Goal: Task Accomplishment & Management: Complete application form

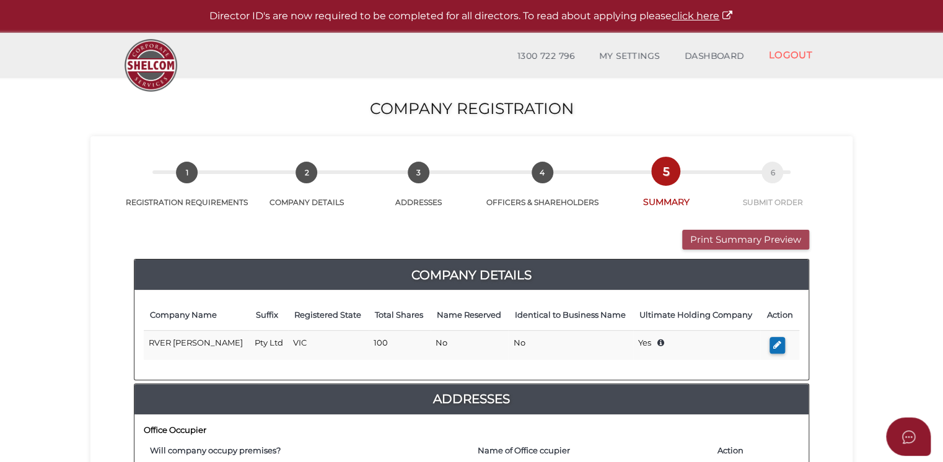
click at [741, 241] on button "Print Summary Preview" at bounding box center [745, 240] width 127 height 20
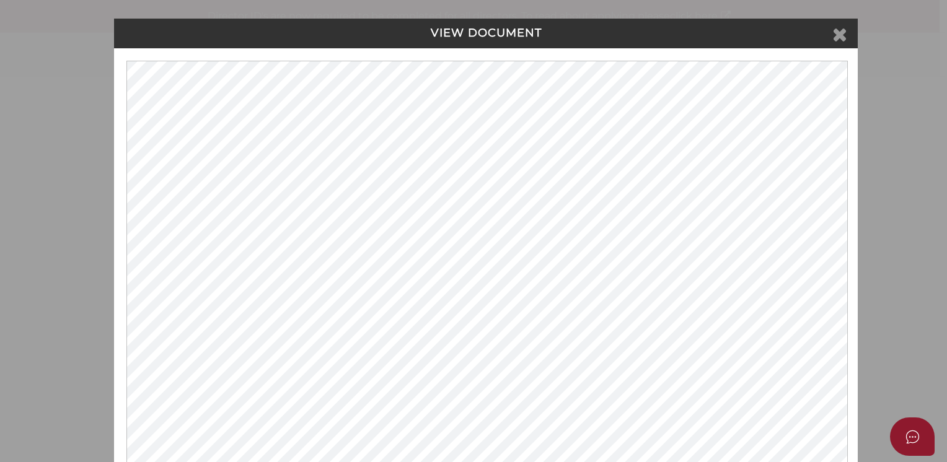
click at [836, 32] on icon at bounding box center [839, 34] width 15 height 19
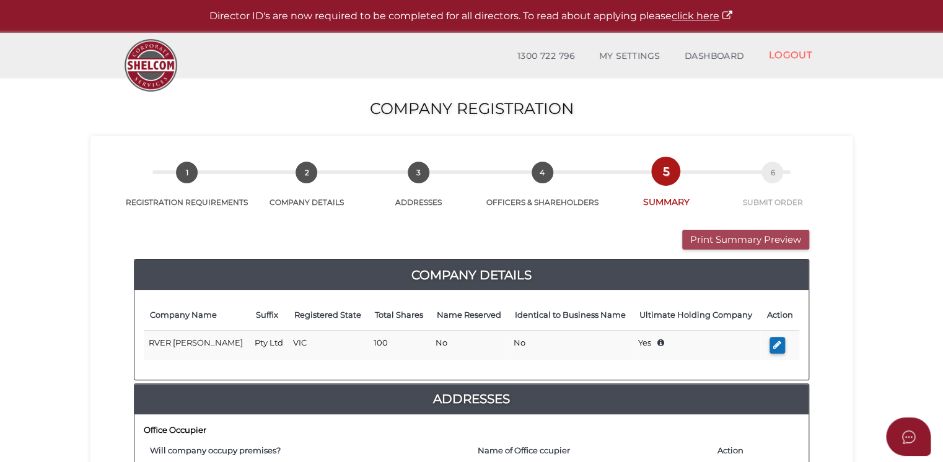
click at [754, 239] on button "Print Summary Preview" at bounding box center [745, 240] width 127 height 20
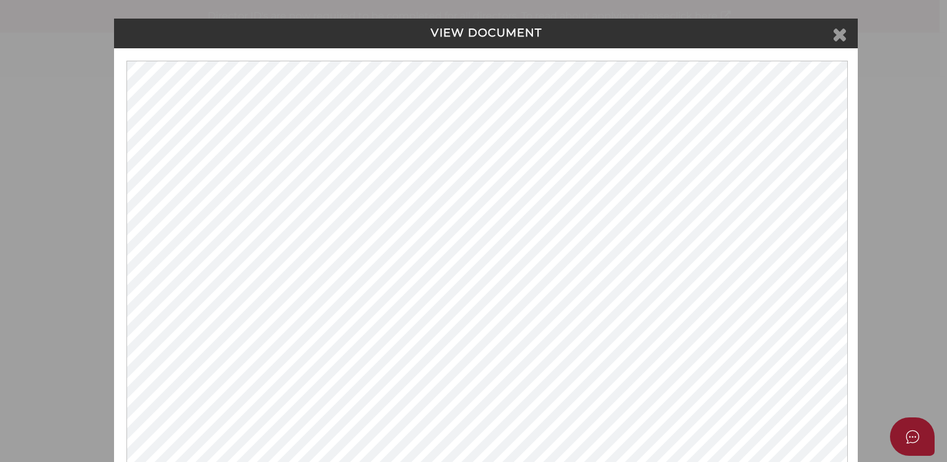
click at [840, 36] on icon at bounding box center [839, 34] width 15 height 19
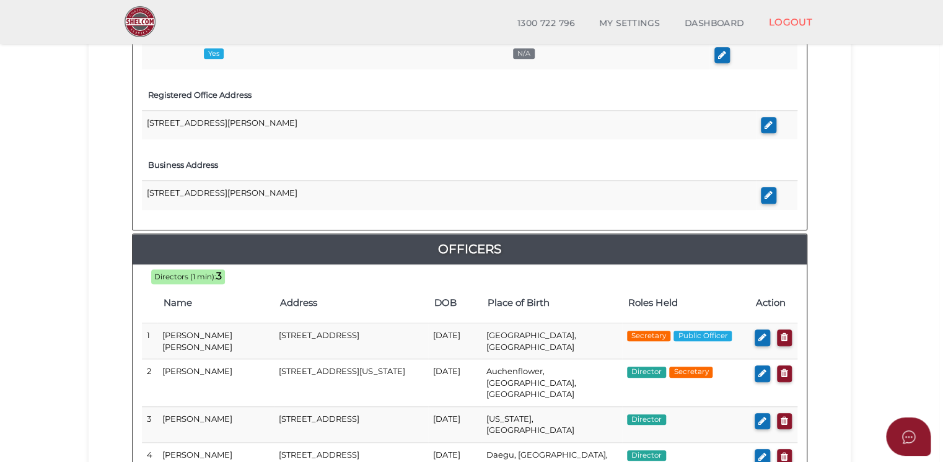
scroll to position [496, 0]
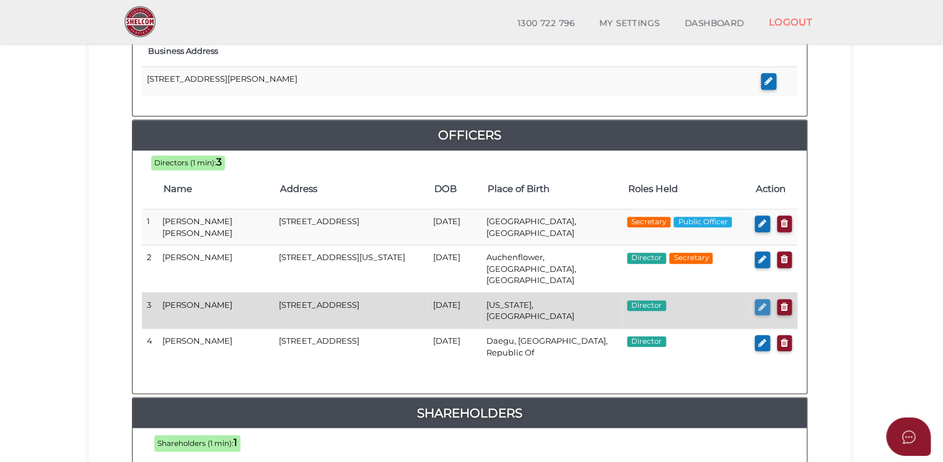
click at [759, 302] on icon "button" at bounding box center [763, 306] width 8 height 9
checkbox input "true"
type input "NaN"
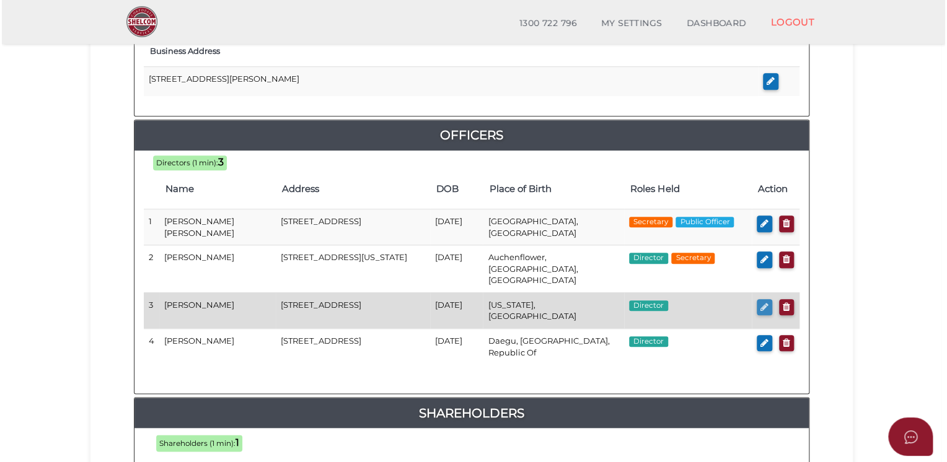
scroll to position [0, 0]
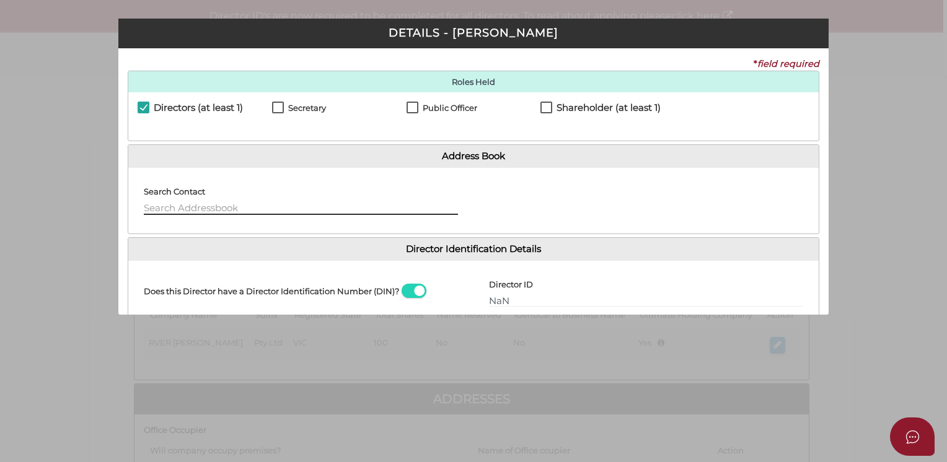
click at [188, 205] on input "text" at bounding box center [301, 208] width 314 height 14
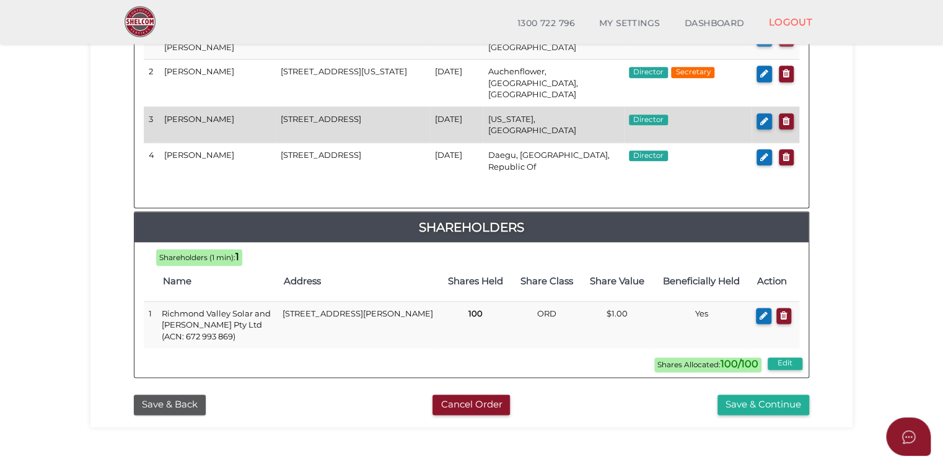
scroll to position [729, 0]
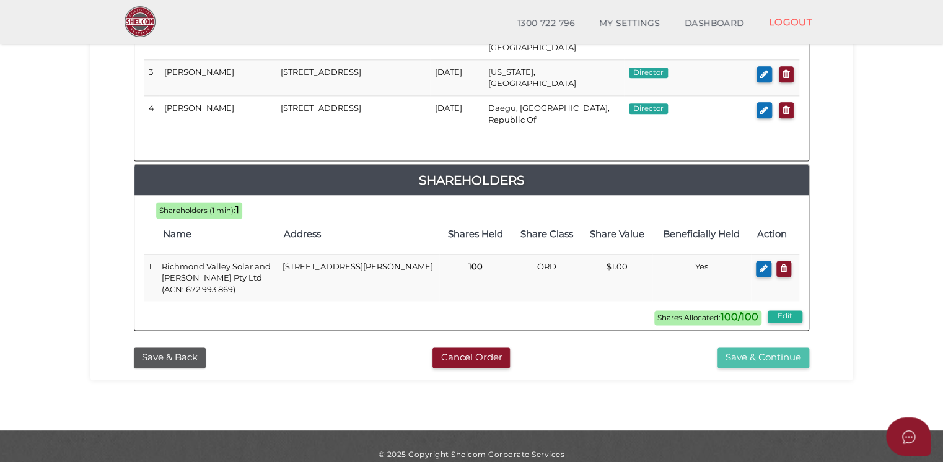
click at [774, 348] on button "Save & Continue" at bounding box center [764, 358] width 92 height 20
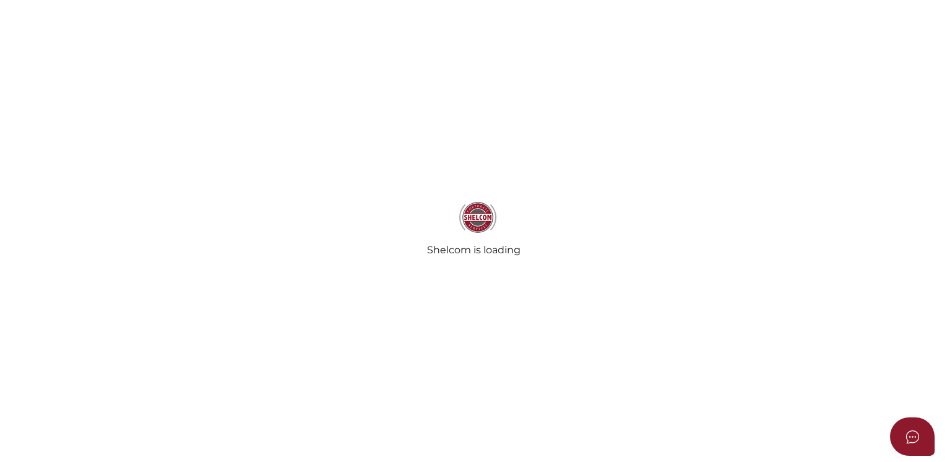
select select "Comb Binding"
select select "No"
radio input "true"
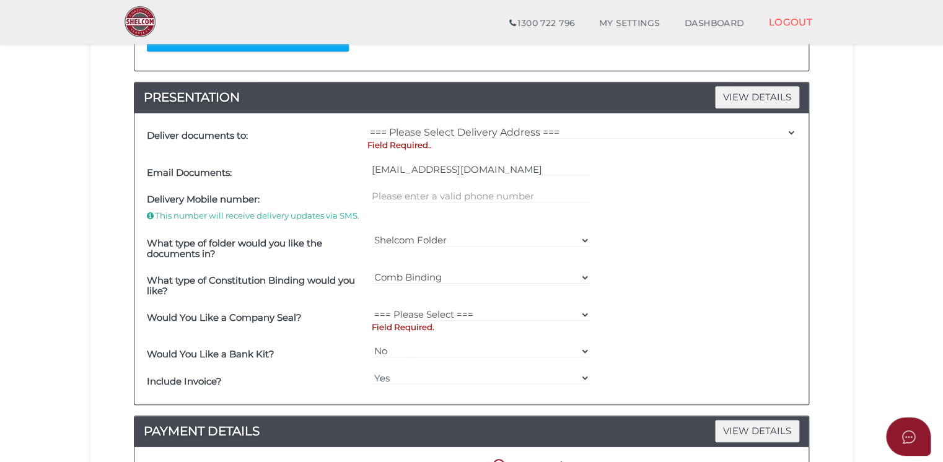
scroll to position [611, 0]
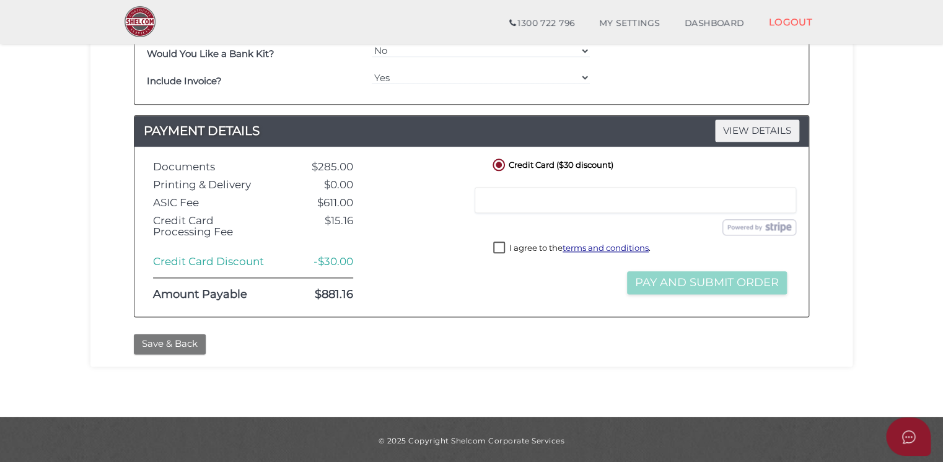
click at [159, 338] on button "Save & Back" at bounding box center [170, 344] width 72 height 20
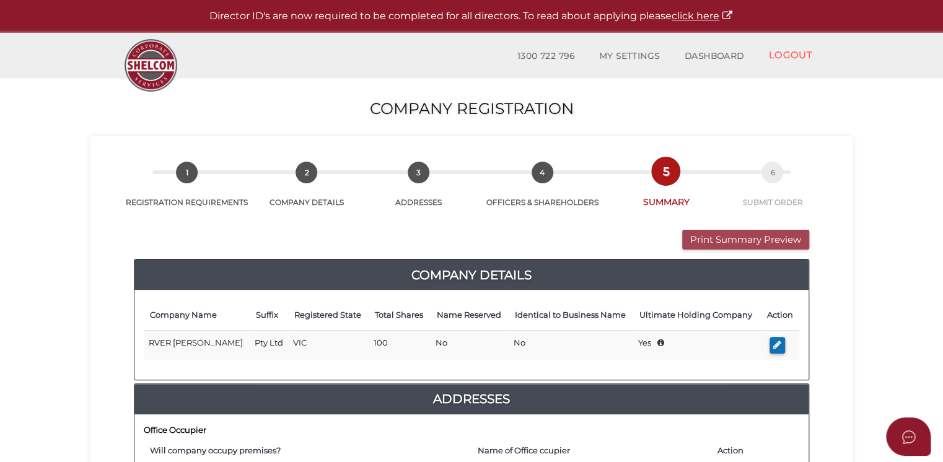
click at [730, 241] on button "Print Summary Preview" at bounding box center [745, 240] width 127 height 20
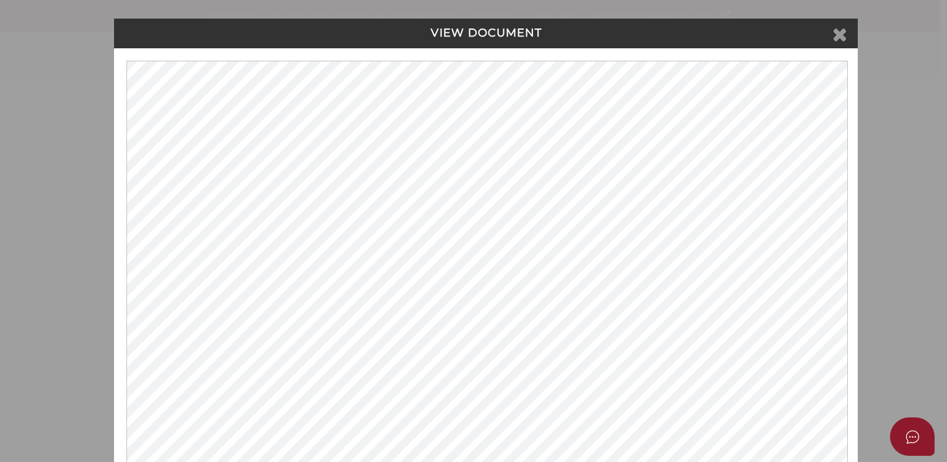
click at [835, 32] on icon at bounding box center [839, 34] width 15 height 19
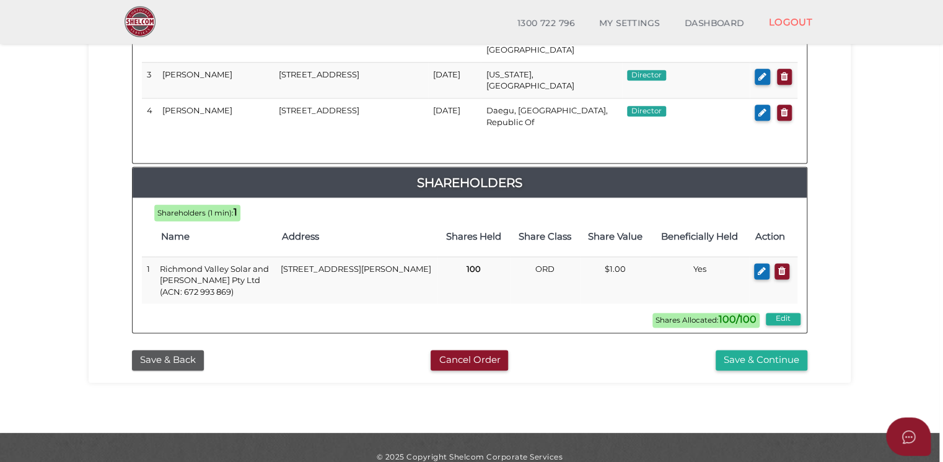
scroll to position [729, 0]
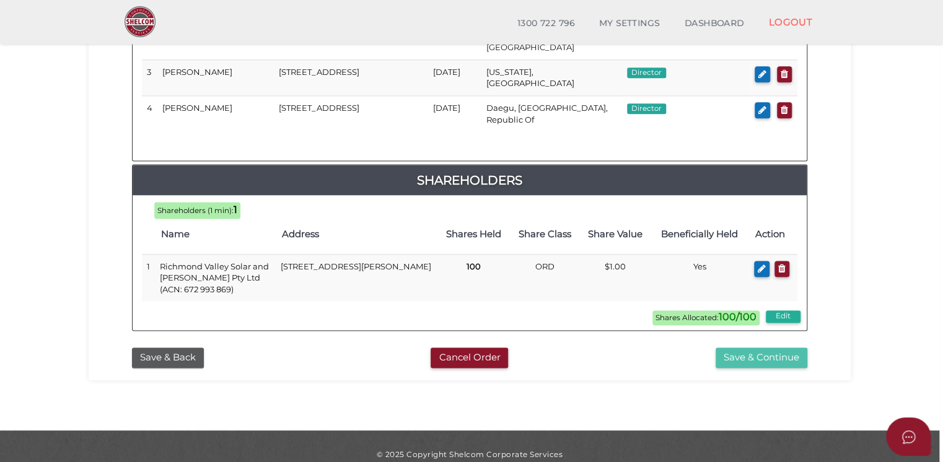
click at [774, 348] on button "Save & Continue" at bounding box center [762, 358] width 92 height 20
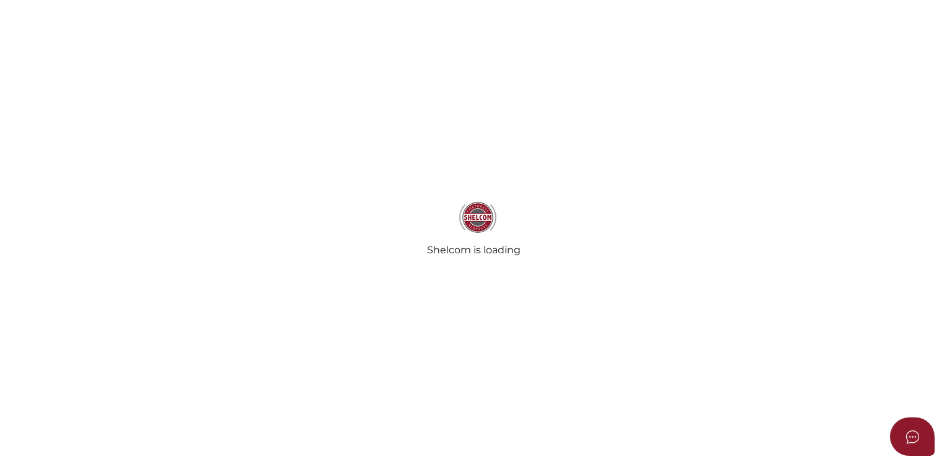
select select "Comb Binding"
select select "No"
radio input "true"
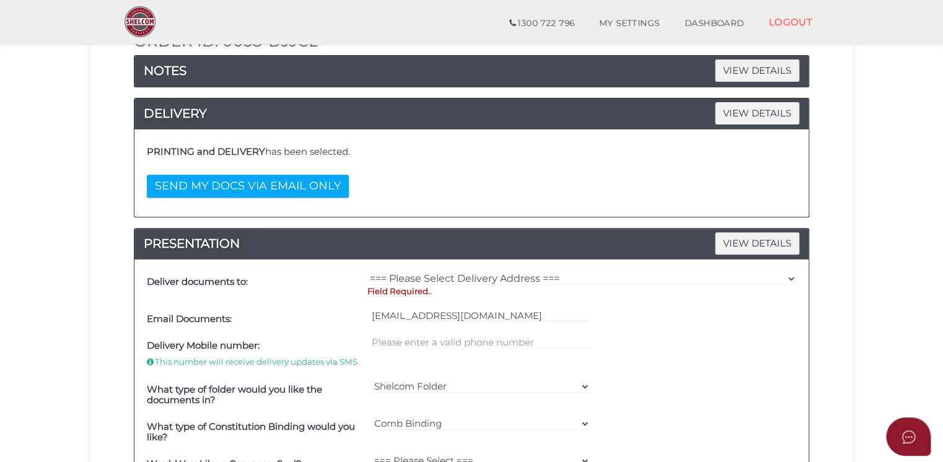
scroll to position [186, 0]
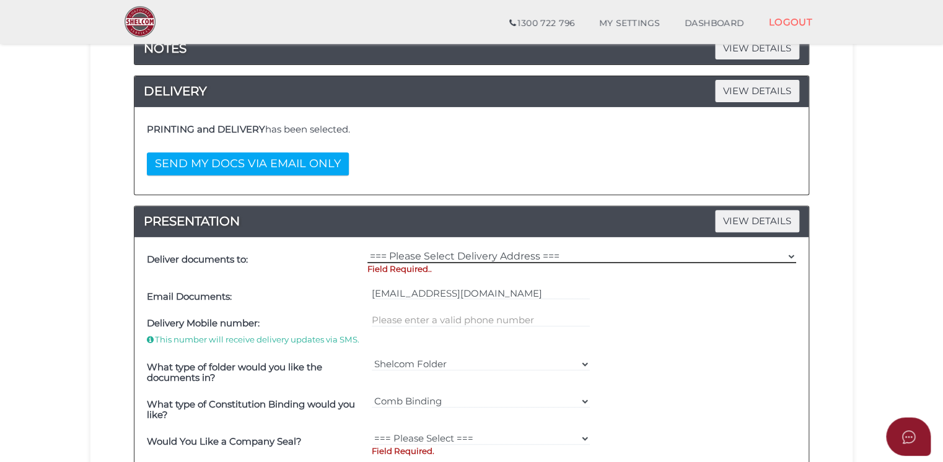
click at [434, 252] on select "=== Please Select Delivery Address === (User Address - [PERSON_NAME] ) Level [G…" at bounding box center [582, 257] width 429 height 14
select select "0"
click at [368, 250] on select "=== Please Select Delivery Address === (User Address - [PERSON_NAME] ) Level [G…" at bounding box center [582, 257] width 429 height 14
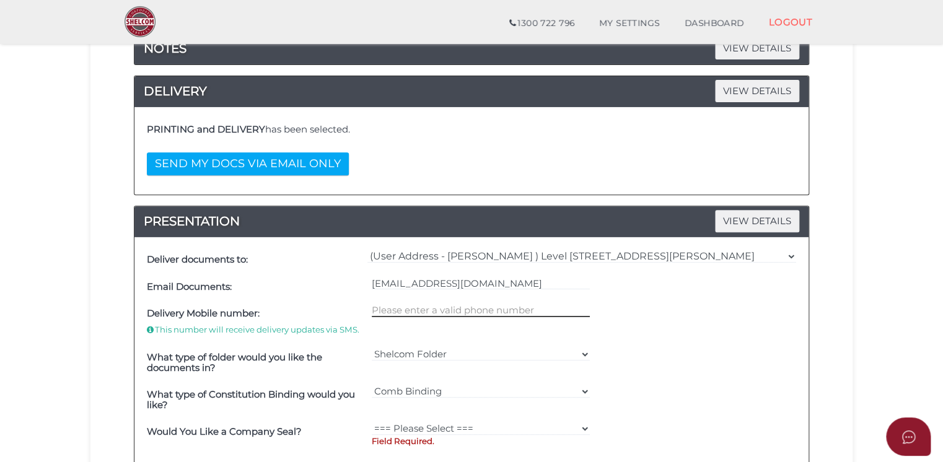
click at [467, 307] on input "text" at bounding box center [481, 311] width 219 height 14
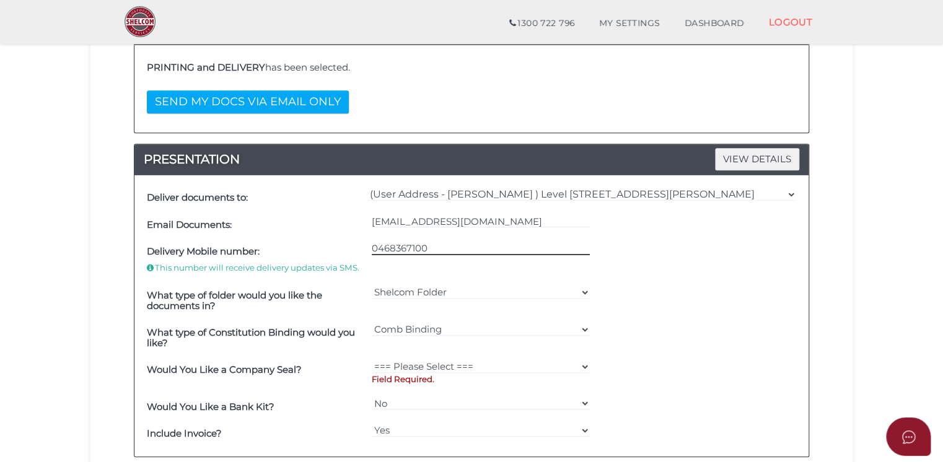
type input "0468367100"
click at [585, 328] on select "=== Please Select === Comb Binding No Binding" at bounding box center [481, 330] width 219 height 14
click at [372, 323] on select "=== Please Select === Comb Binding No Binding" at bounding box center [481, 330] width 219 height 14
click at [801, 329] on div "Deliver documents to: === Please Select Delivery Address === (User Address - Co…" at bounding box center [471, 315] width 674 height 281
click at [581, 325] on select "=== Please Select === Comb Binding No Binding" at bounding box center [481, 330] width 219 height 14
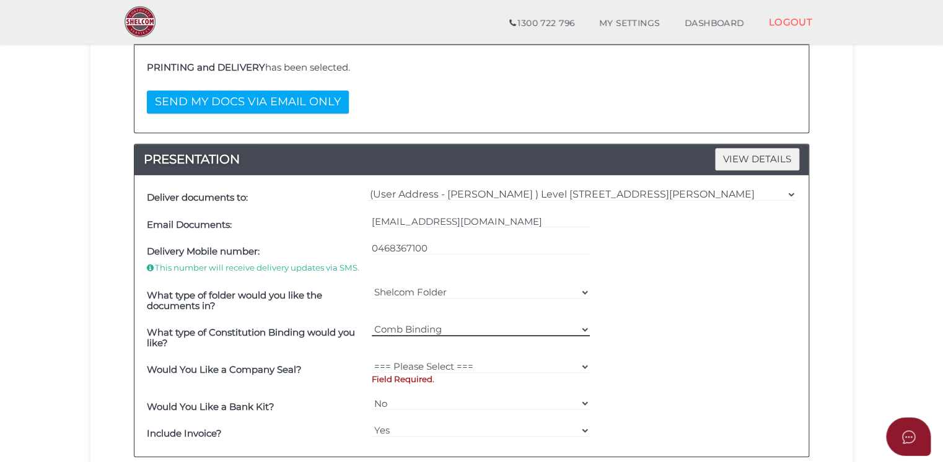
select select "No Binding"
click at [372, 323] on select "=== Please Select === Comb Binding No Binding" at bounding box center [481, 330] width 219 height 14
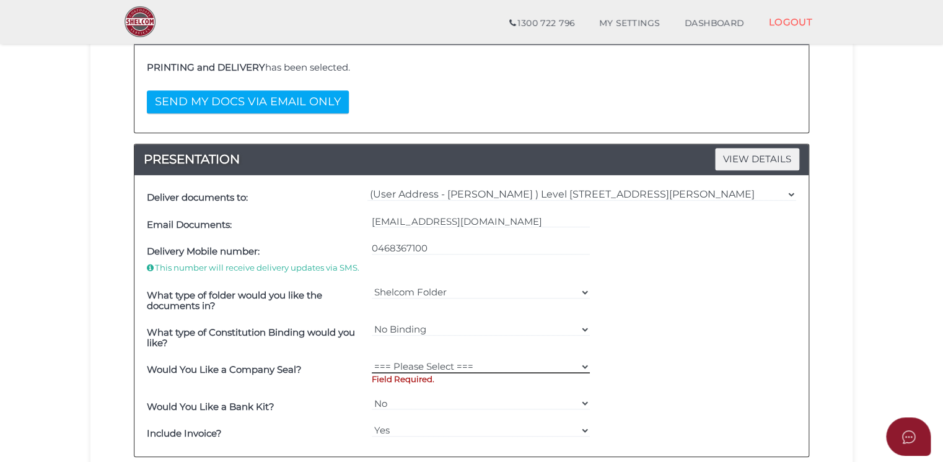
click at [588, 363] on select "=== Please Select === Fold Seal $50 No Seal" at bounding box center [481, 367] width 219 height 14
select select "0"
click at [372, 360] on select "=== Please Select === Fold Seal $50 No Seal" at bounding box center [481, 367] width 219 height 14
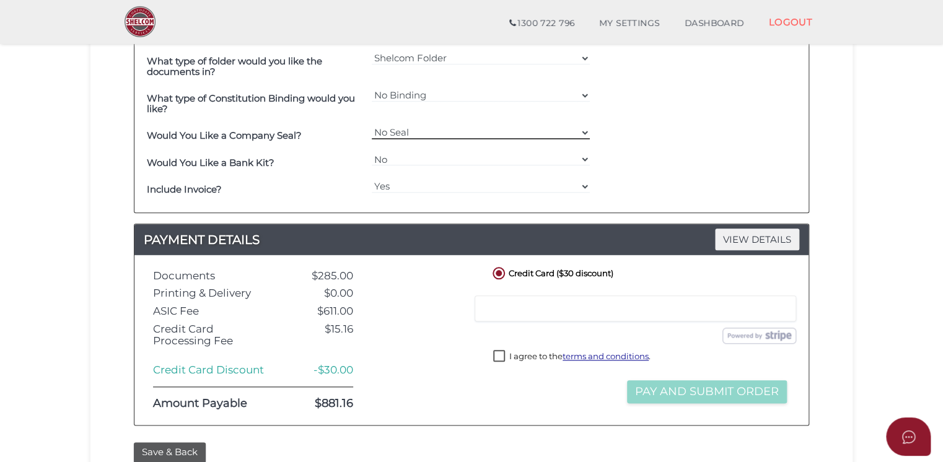
scroll to position [496, 0]
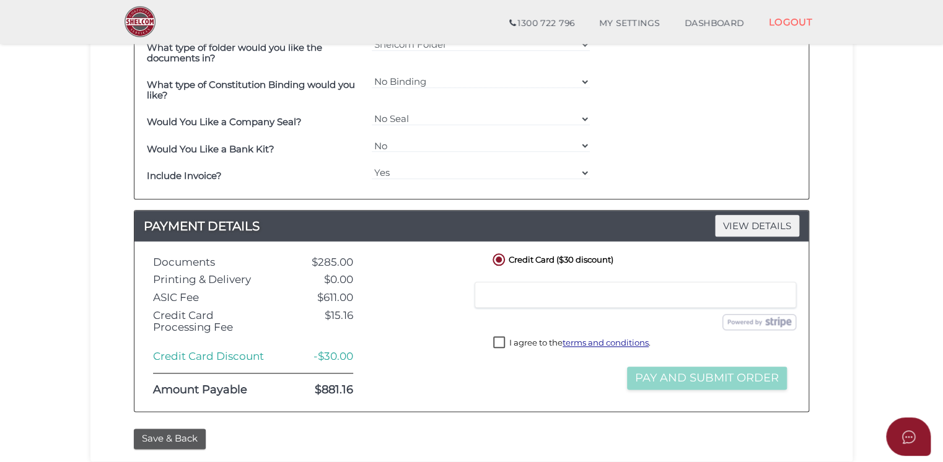
click at [503, 343] on label "I agree to the terms and conditions ." at bounding box center [571, 344] width 157 height 15
checkbox input "true"
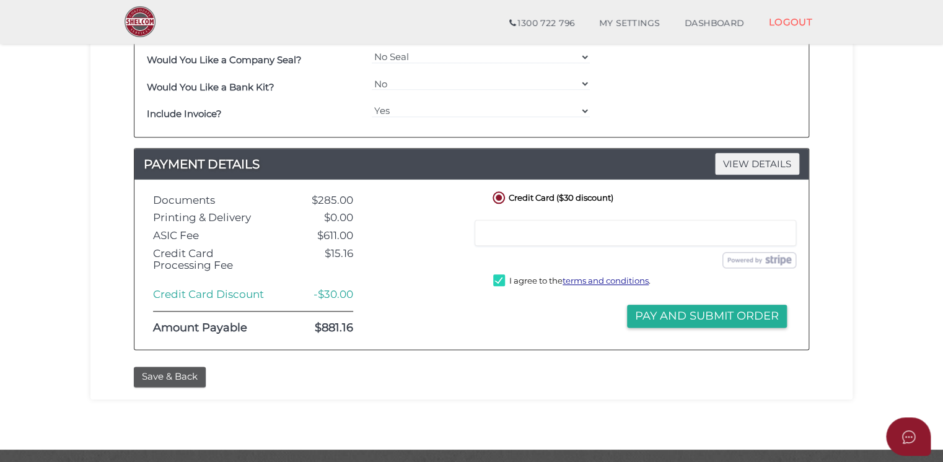
drag, startPoint x: 669, startPoint y: 319, endPoint x: 406, endPoint y: 316, distance: 263.4
click at [408, 318] on div "Documents $285.00 Printing & Delivery $0.00 ASIC Fee $611.00 Credit Card Proces…" at bounding box center [472, 264] width 656 height 151
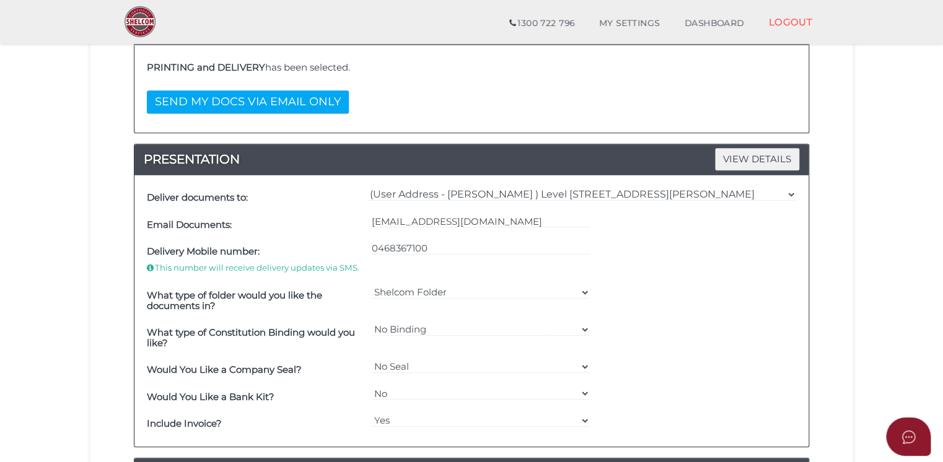
scroll to position [310, 0]
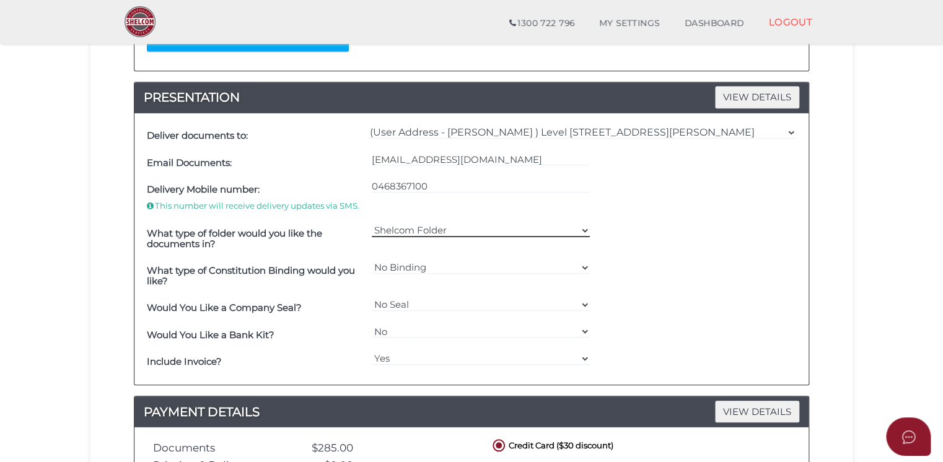
click at [588, 228] on select "Shelcom Folder === Please Select === Shelcom Folder Client Supplied Folder No F…" at bounding box center [481, 231] width 219 height 14
select select "Shelcom Folder"
click at [372, 224] on select "Shelcom Folder === Please Select === Shelcom Folder Client Supplied Folder No F…" at bounding box center [481, 231] width 219 height 14
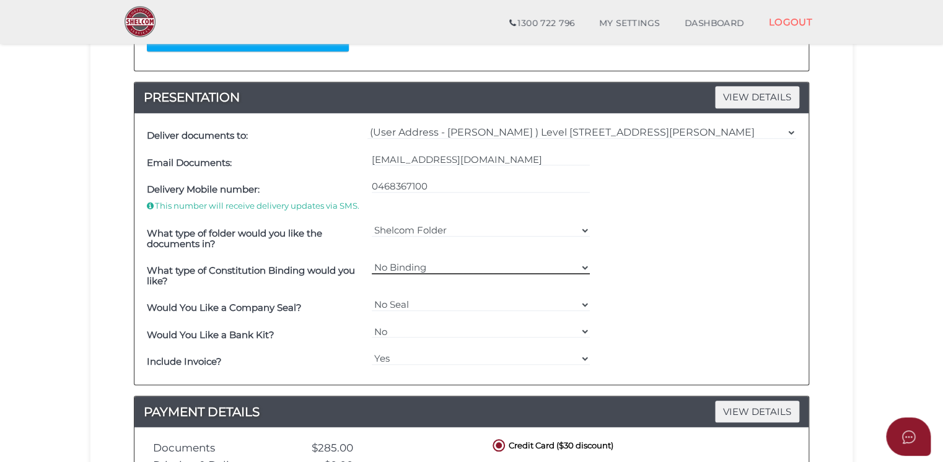
click at [581, 262] on select "=== Please Select === Comb Binding No Binding" at bounding box center [481, 268] width 219 height 14
click at [681, 275] on div "What type of Constitution Binding would you like? === Please Select === Comb Bi…" at bounding box center [472, 276] width 656 height 37
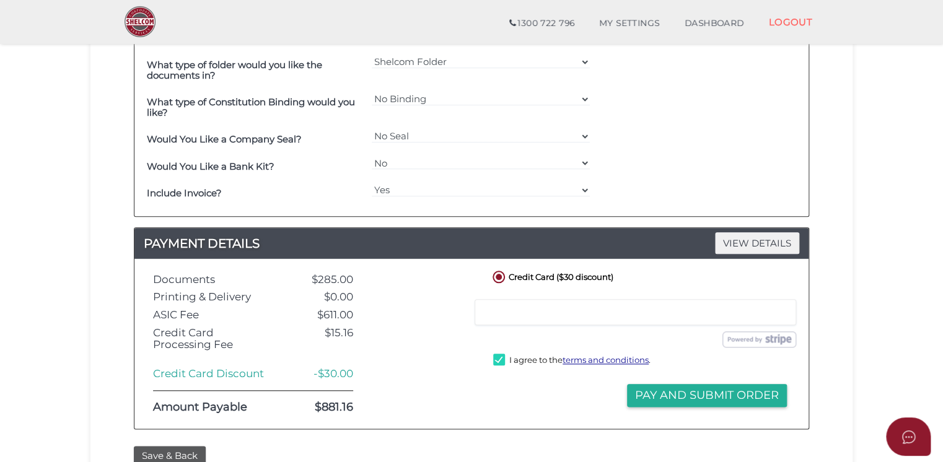
scroll to position [496, 0]
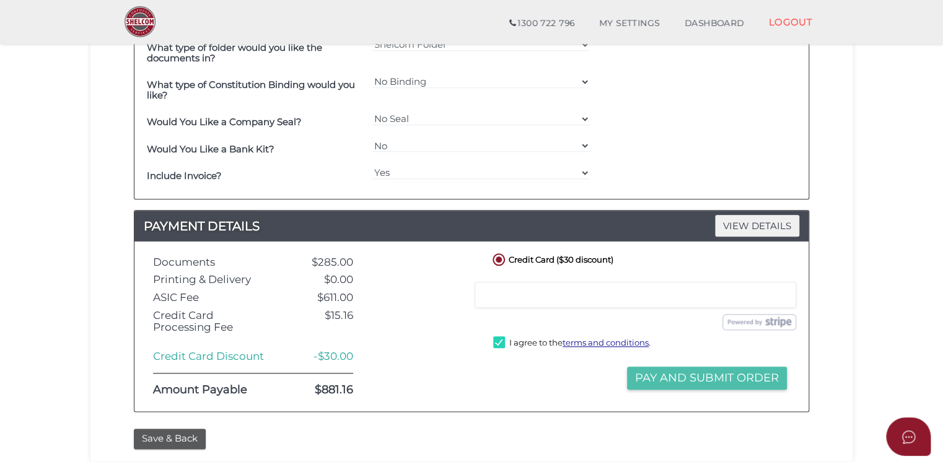
click at [703, 374] on button "Pay and Submit Order" at bounding box center [707, 378] width 160 height 23
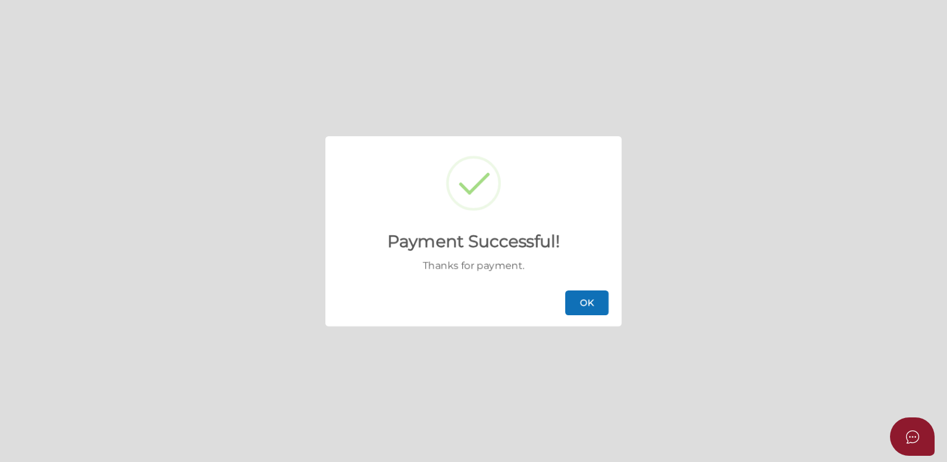
click at [583, 299] on button "OK" at bounding box center [586, 303] width 43 height 25
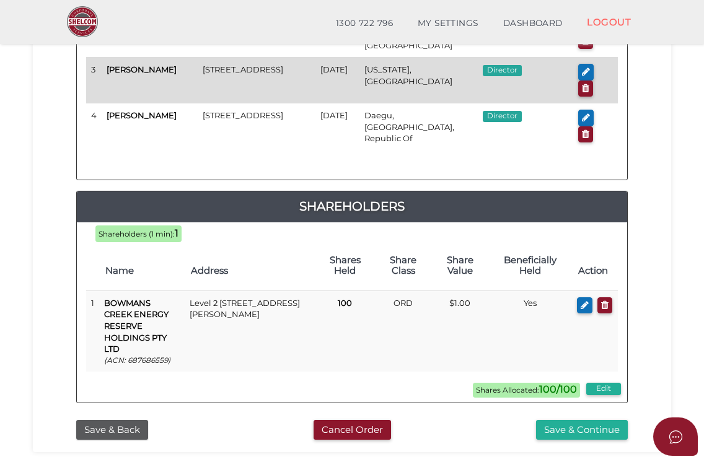
scroll to position [372, 0]
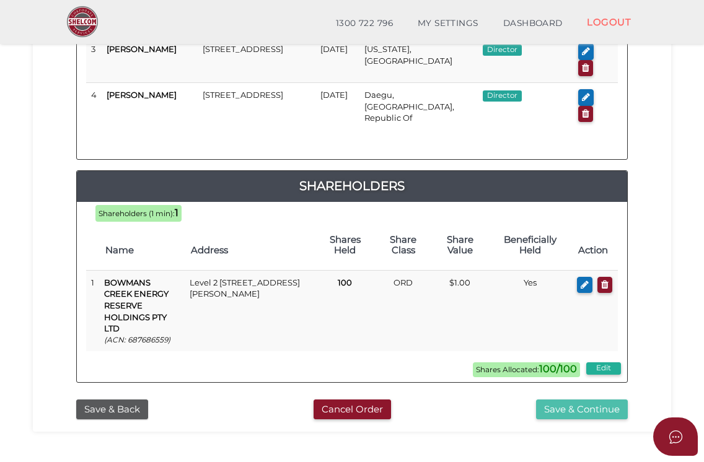
click at [578, 400] on button "Save & Continue" at bounding box center [582, 410] width 92 height 20
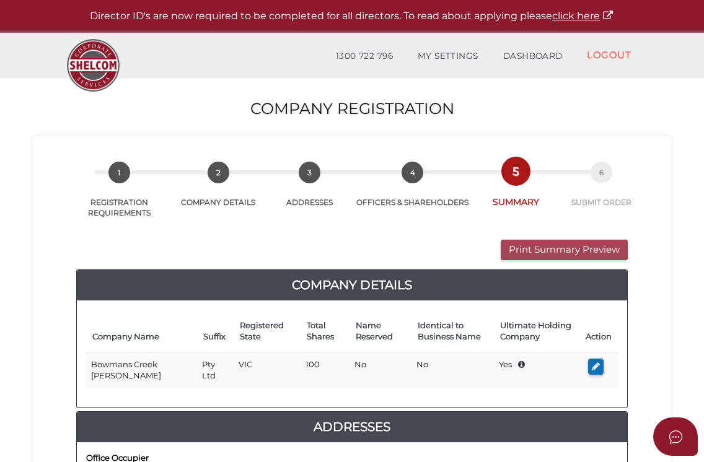
click at [580, 252] on button "Print Summary Preview" at bounding box center [564, 250] width 127 height 20
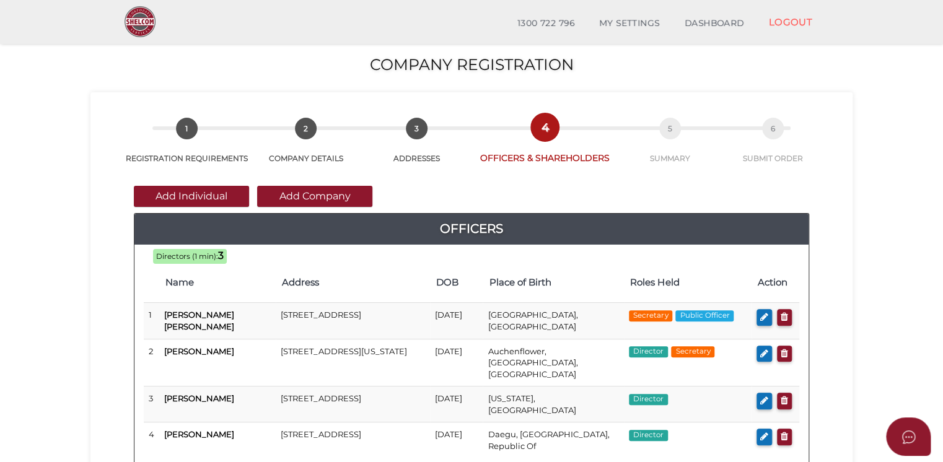
scroll to position [350, 0]
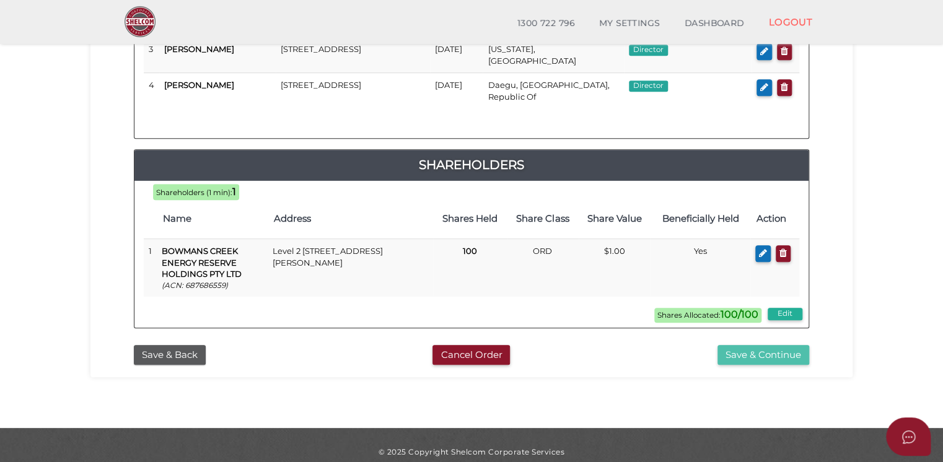
click at [707, 345] on button "Save & Continue" at bounding box center [764, 355] width 92 height 20
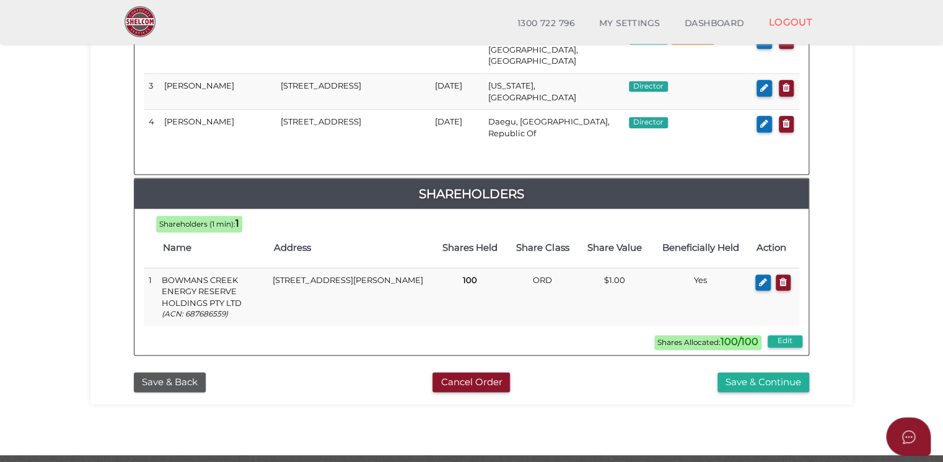
scroll to position [740, 0]
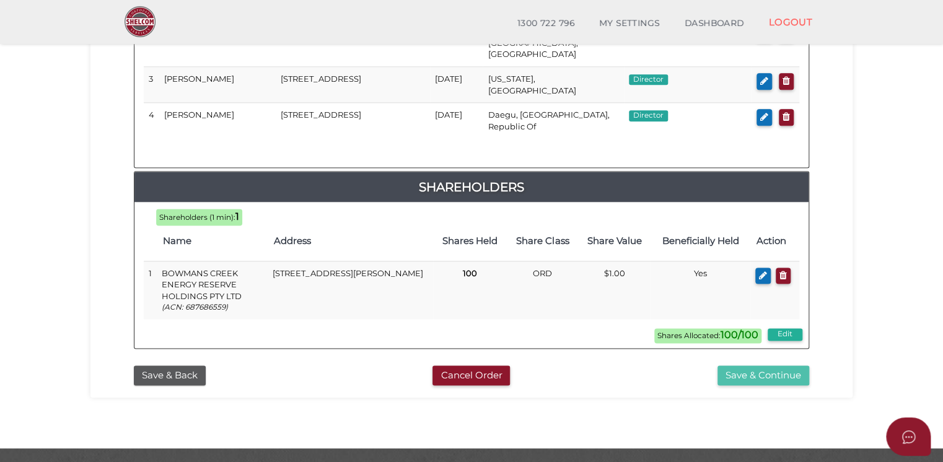
click at [743, 366] on button "Save & Continue" at bounding box center [764, 376] width 92 height 20
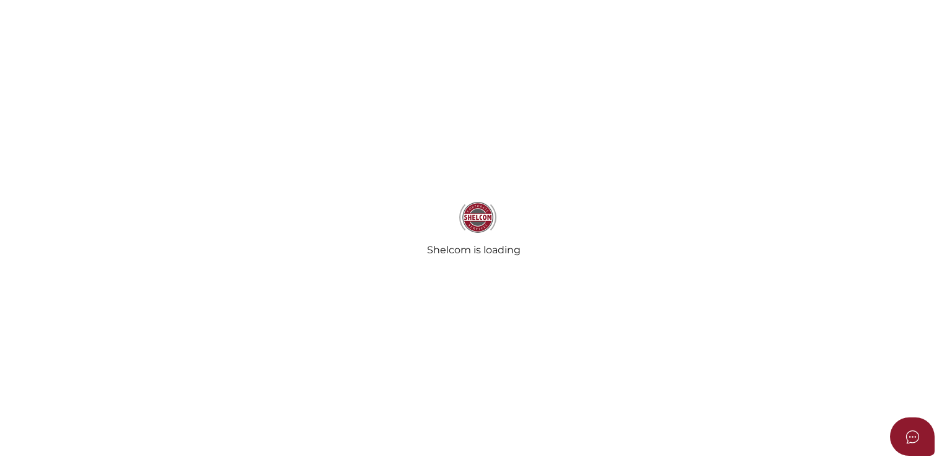
select select "Comb Binding"
select select "No"
radio input "true"
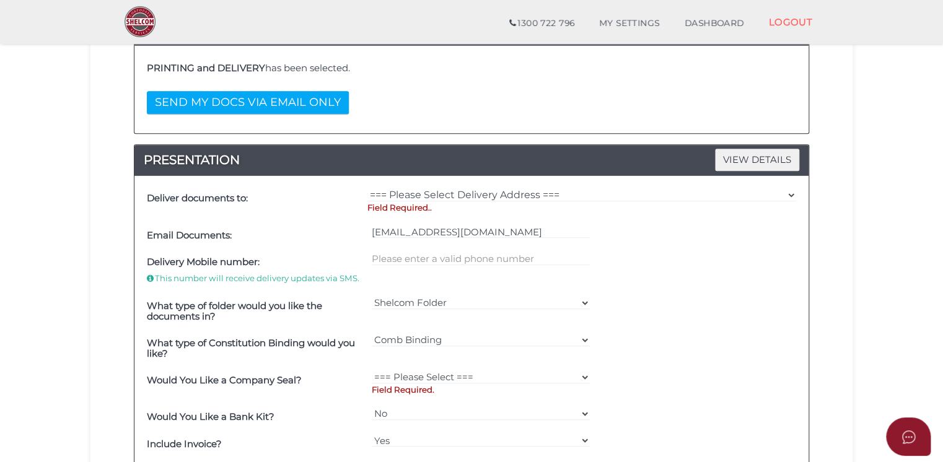
scroll to position [248, 0]
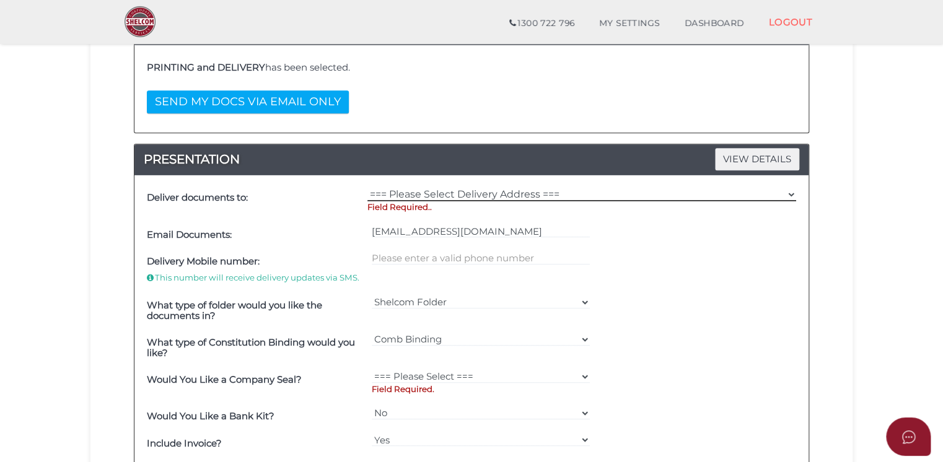
click at [550, 192] on select "=== Please Select Delivery Address === (User Address - Colette Valdock ) Level …" at bounding box center [582, 195] width 429 height 14
select select "0"
click at [368, 188] on select "=== Please Select Delivery Address === (User Address - Colette Valdock ) Level …" at bounding box center [582, 195] width 429 height 14
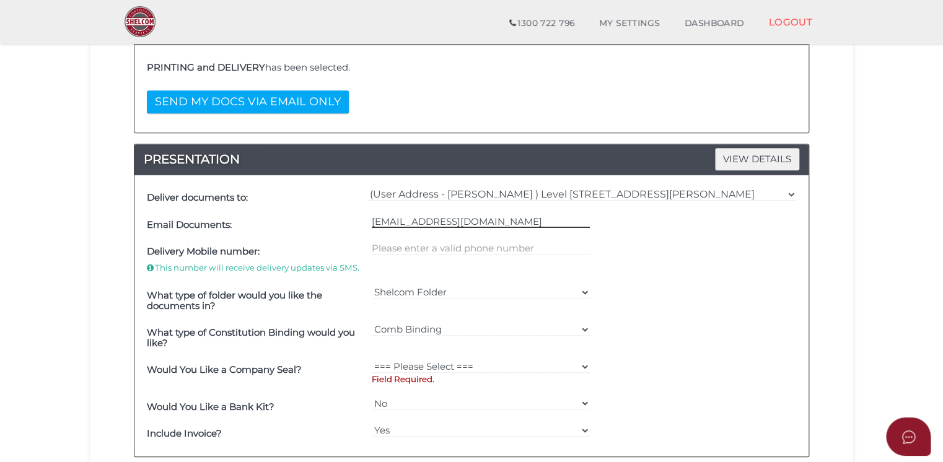
drag, startPoint x: 508, startPoint y: 223, endPoint x: 208, endPoint y: 214, distance: 300.7
click at [208, 214] on div "Email Documents: cvaldock@hwle.com.au" at bounding box center [472, 224] width 656 height 27
click at [516, 244] on input "text" at bounding box center [481, 249] width 219 height 14
type input "0468367100"
click at [588, 291] on select "Shelcom Folder === Please Select === Shelcom Folder Client Supplied Folder No F…" at bounding box center [481, 293] width 219 height 14
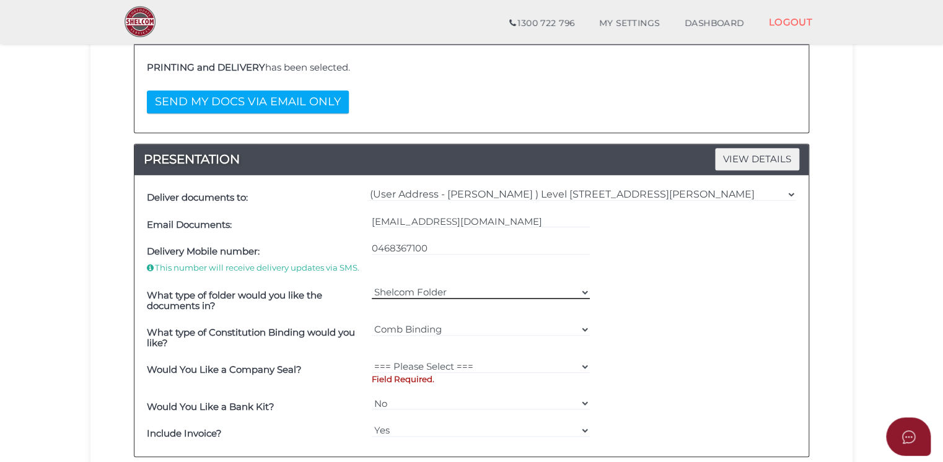
select select "Shelcom Folder"
click at [372, 286] on select "Shelcom Folder === Please Select === Shelcom Folder Client Supplied Folder No F…" at bounding box center [481, 293] width 219 height 14
click at [519, 329] on select "=== Please Select === Comb Binding No Binding" at bounding box center [481, 330] width 219 height 14
select select "No Binding"
click at [372, 323] on select "=== Please Select === Comb Binding No Binding" at bounding box center [481, 330] width 219 height 14
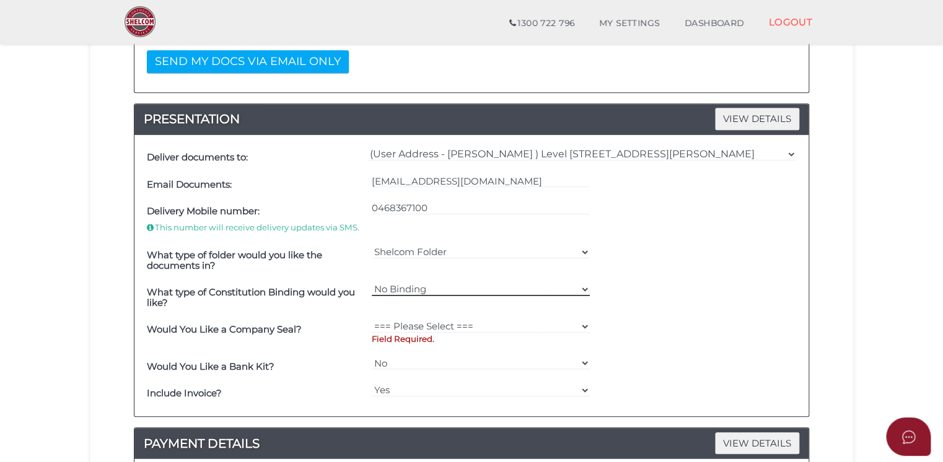
scroll to position [310, 0]
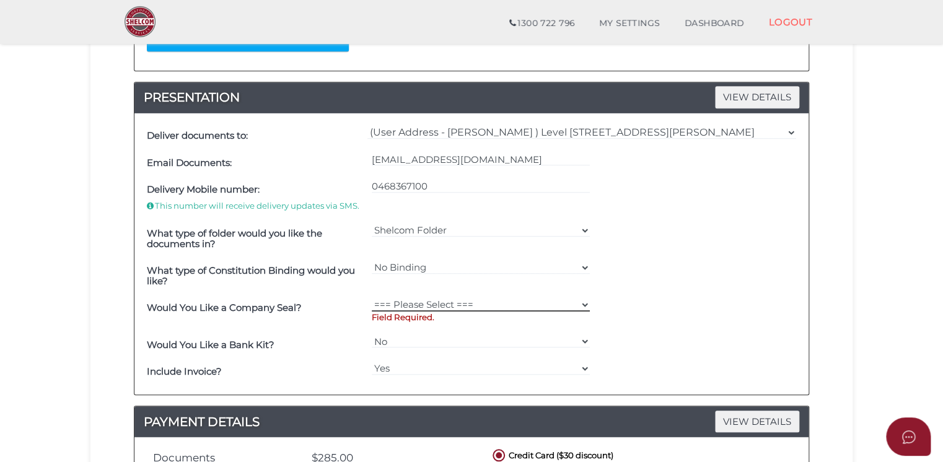
click at [513, 298] on select "=== Please Select === Fold Seal $50 No Seal" at bounding box center [481, 305] width 219 height 14
select select "0"
click at [372, 298] on select "=== Please Select === Fold Seal $50 No Seal" at bounding box center [481, 305] width 219 height 14
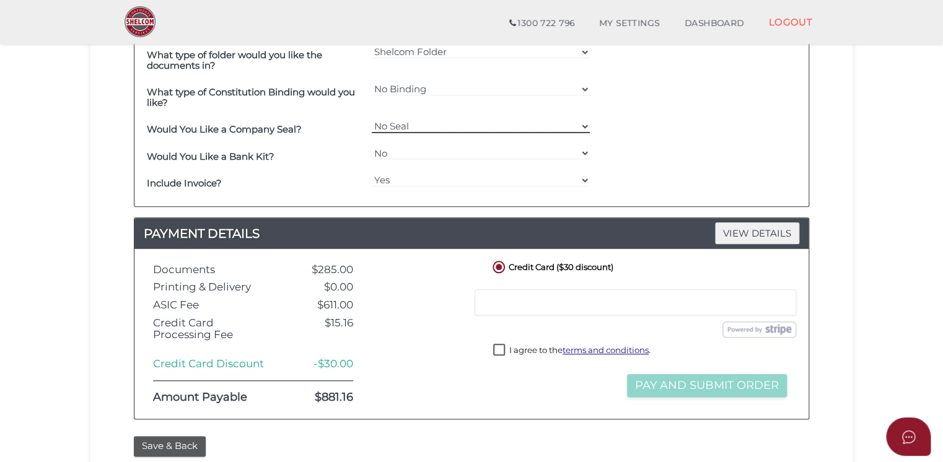
scroll to position [496, 0]
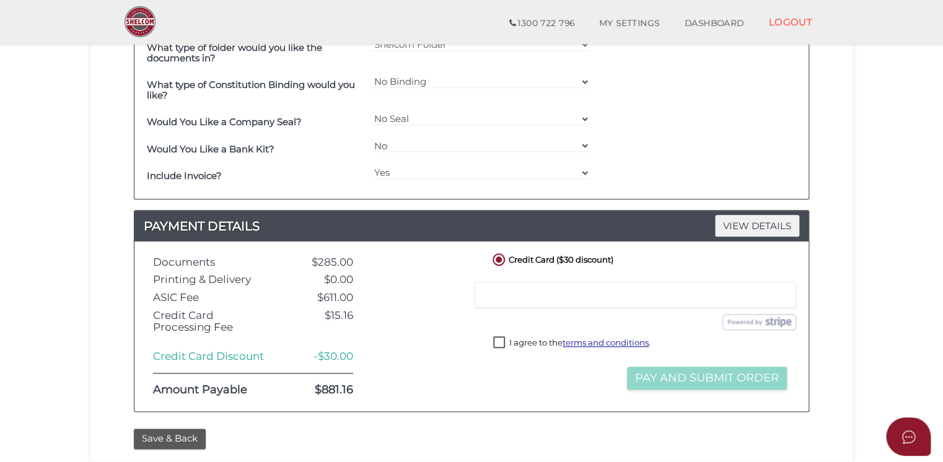
click at [498, 341] on label "I agree to the terms and conditions ." at bounding box center [571, 344] width 157 height 15
checkbox input "true"
click at [738, 374] on button "Pay and Submit Order" at bounding box center [707, 378] width 160 height 23
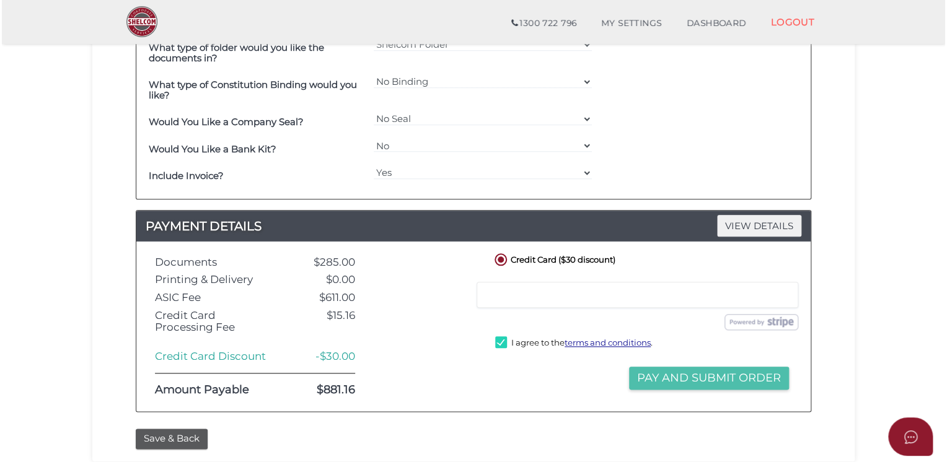
scroll to position [0, 0]
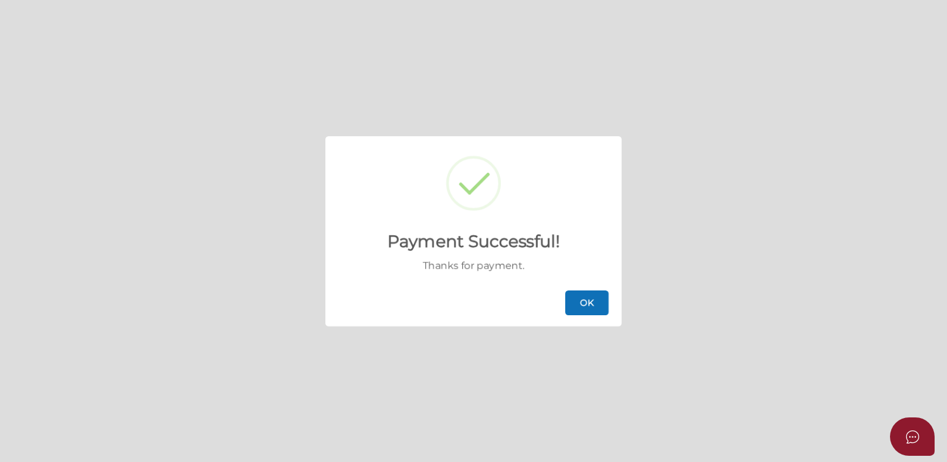
click at [587, 304] on button "OK" at bounding box center [586, 303] width 43 height 25
